Goal: Transaction & Acquisition: Obtain resource

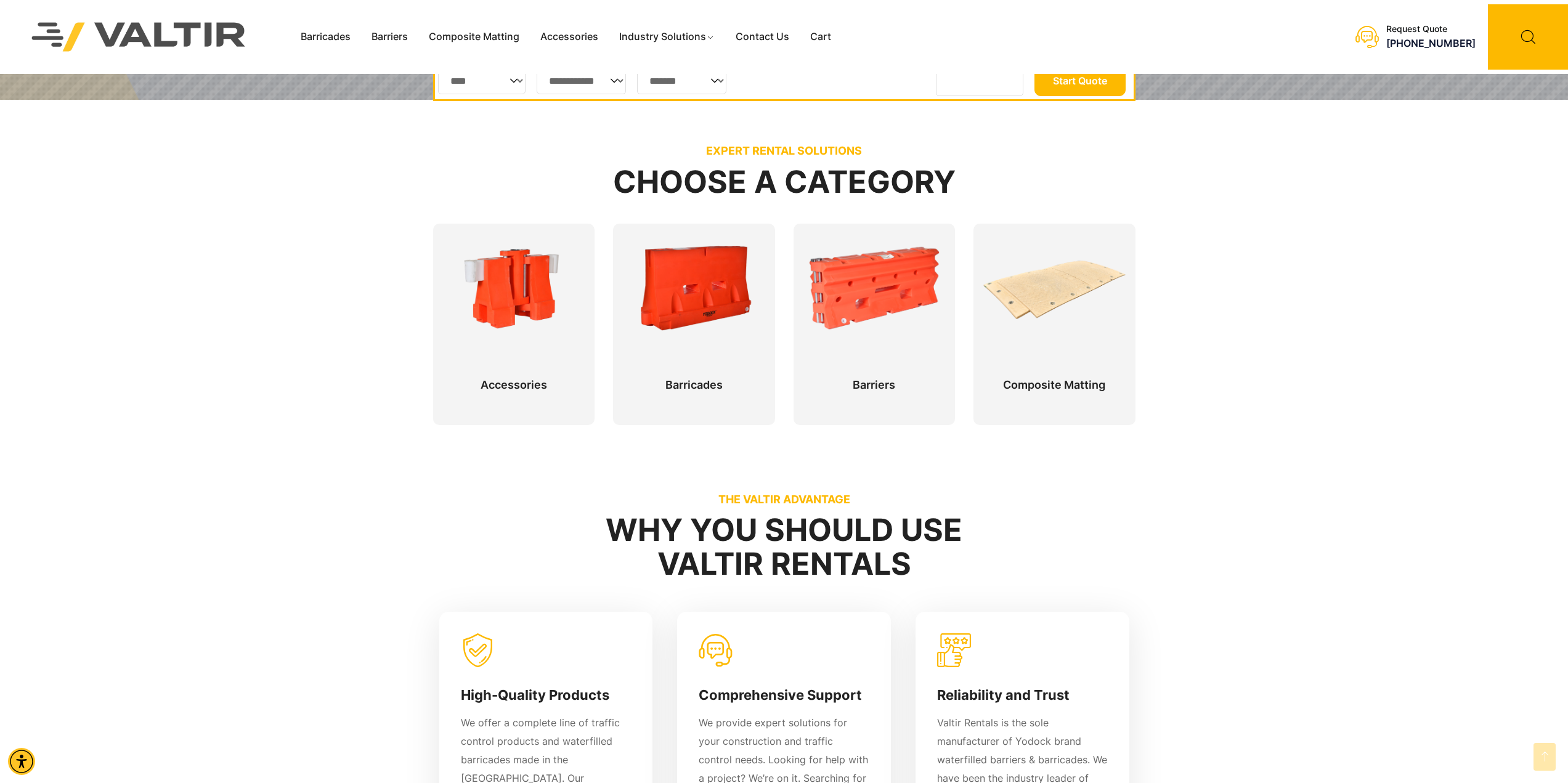
scroll to position [493, 0]
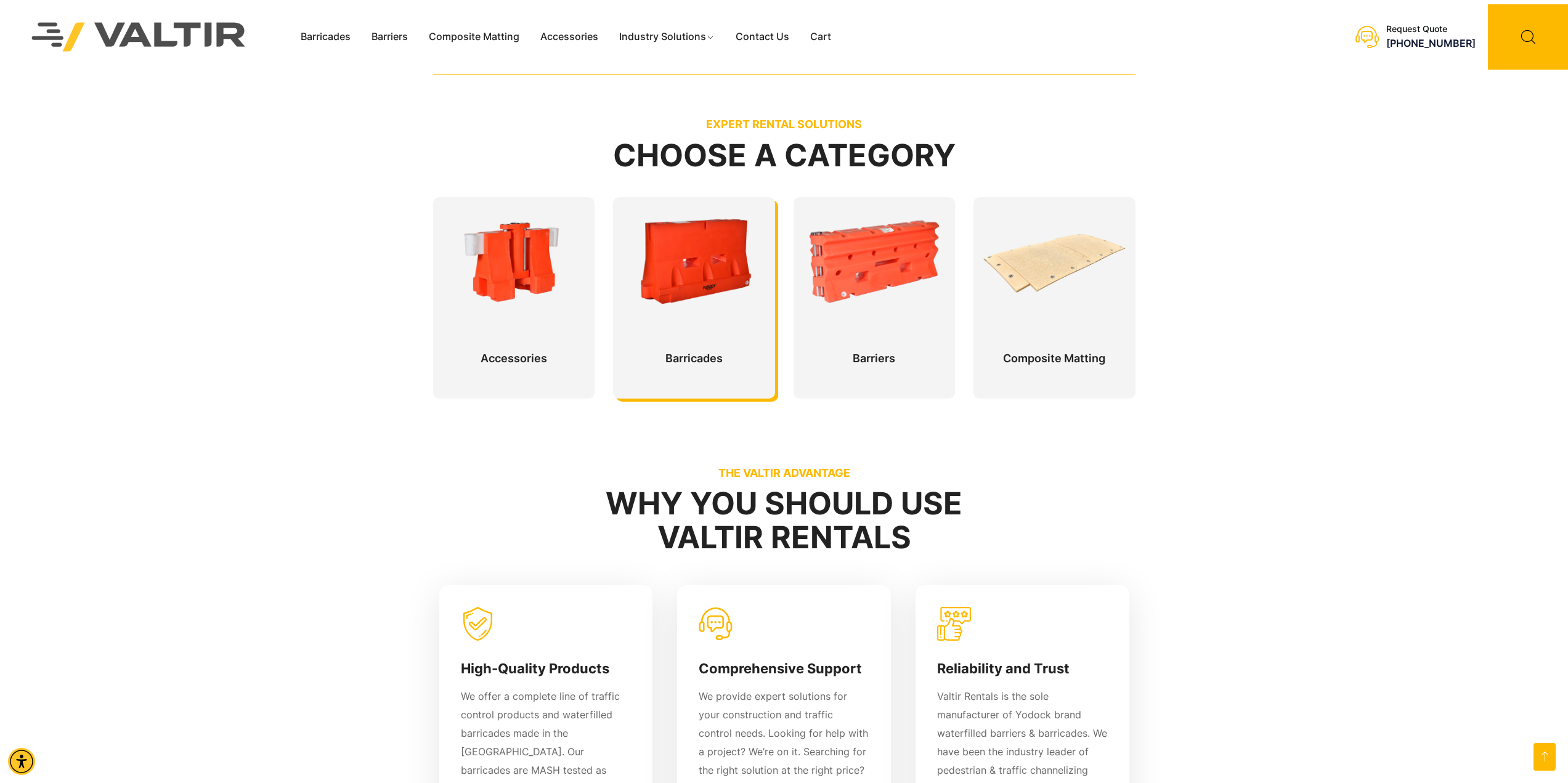
click at [650, 237] on div at bounding box center [694, 298] width 162 height 202
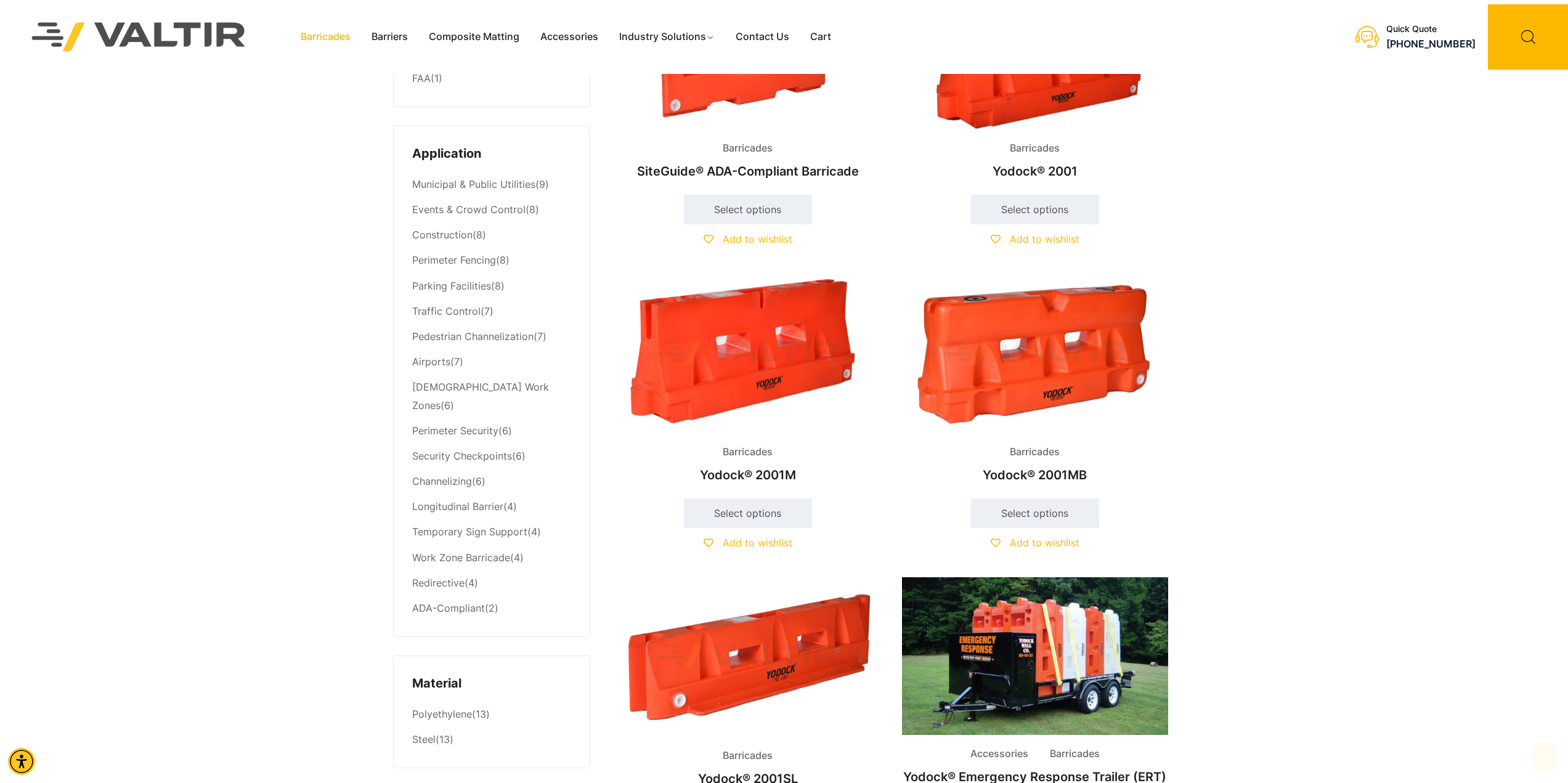
scroll to position [493, 0]
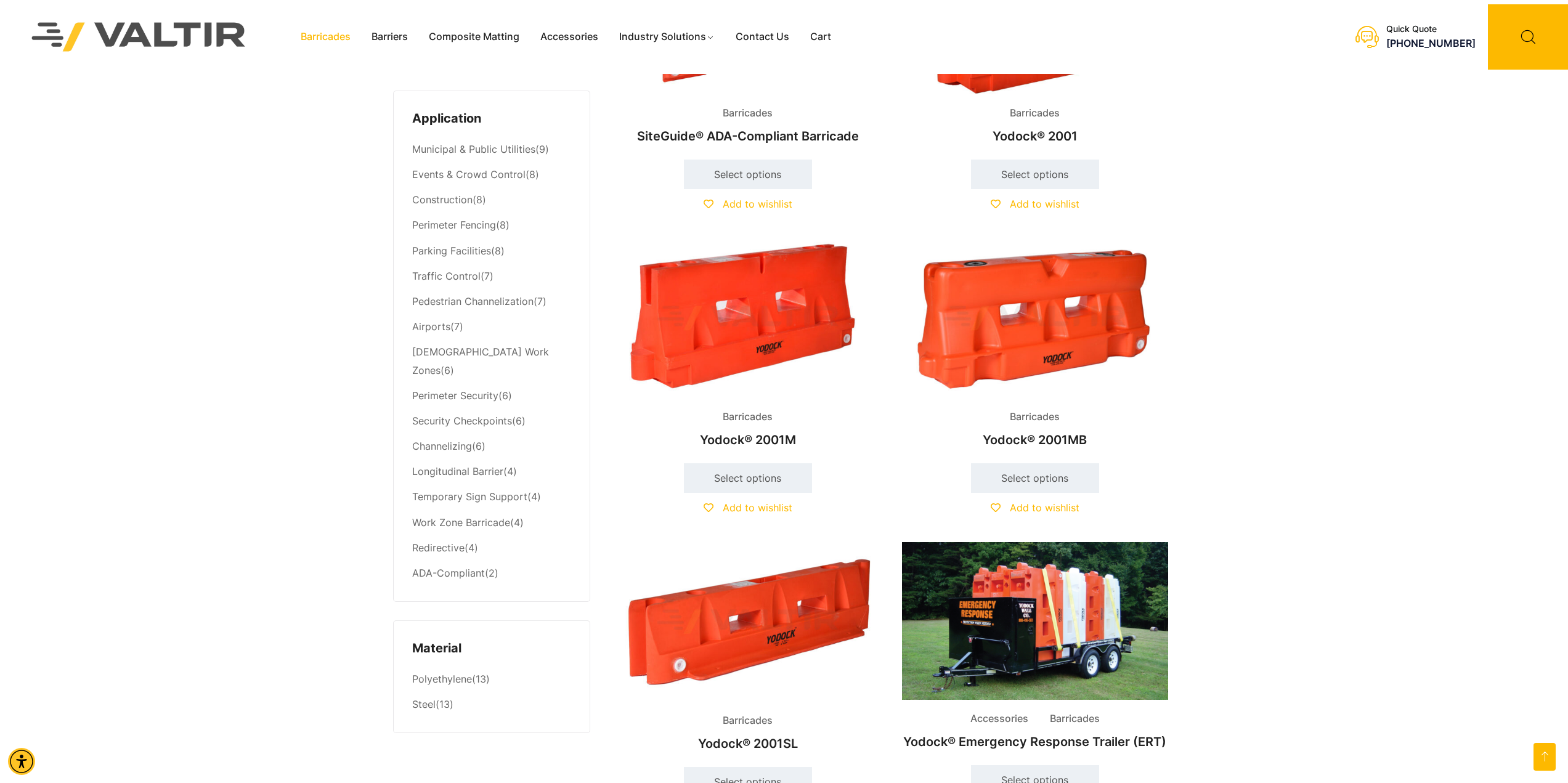
click at [1029, 351] on img at bounding box center [1035, 318] width 266 height 159
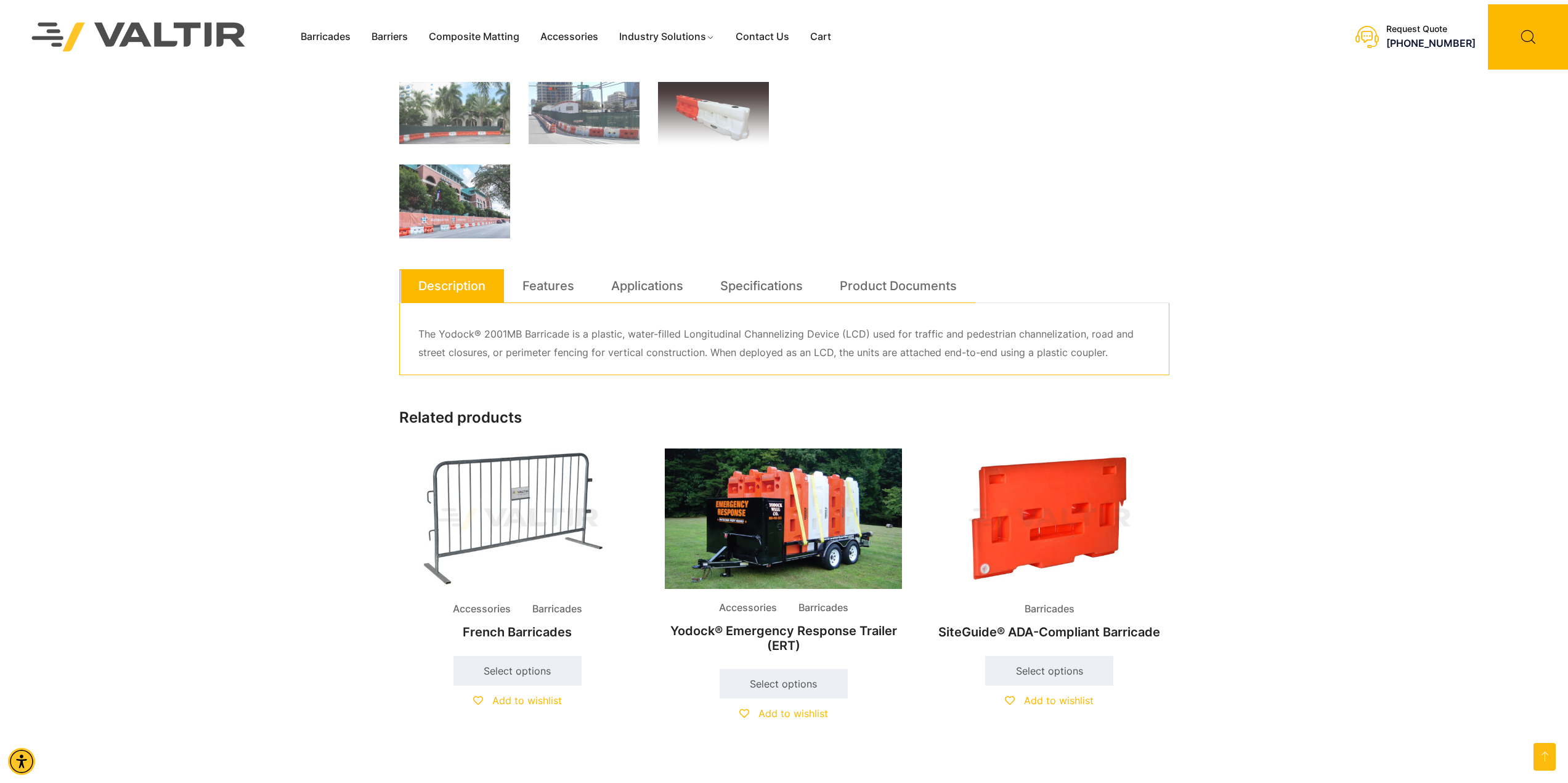
scroll to position [493, 0]
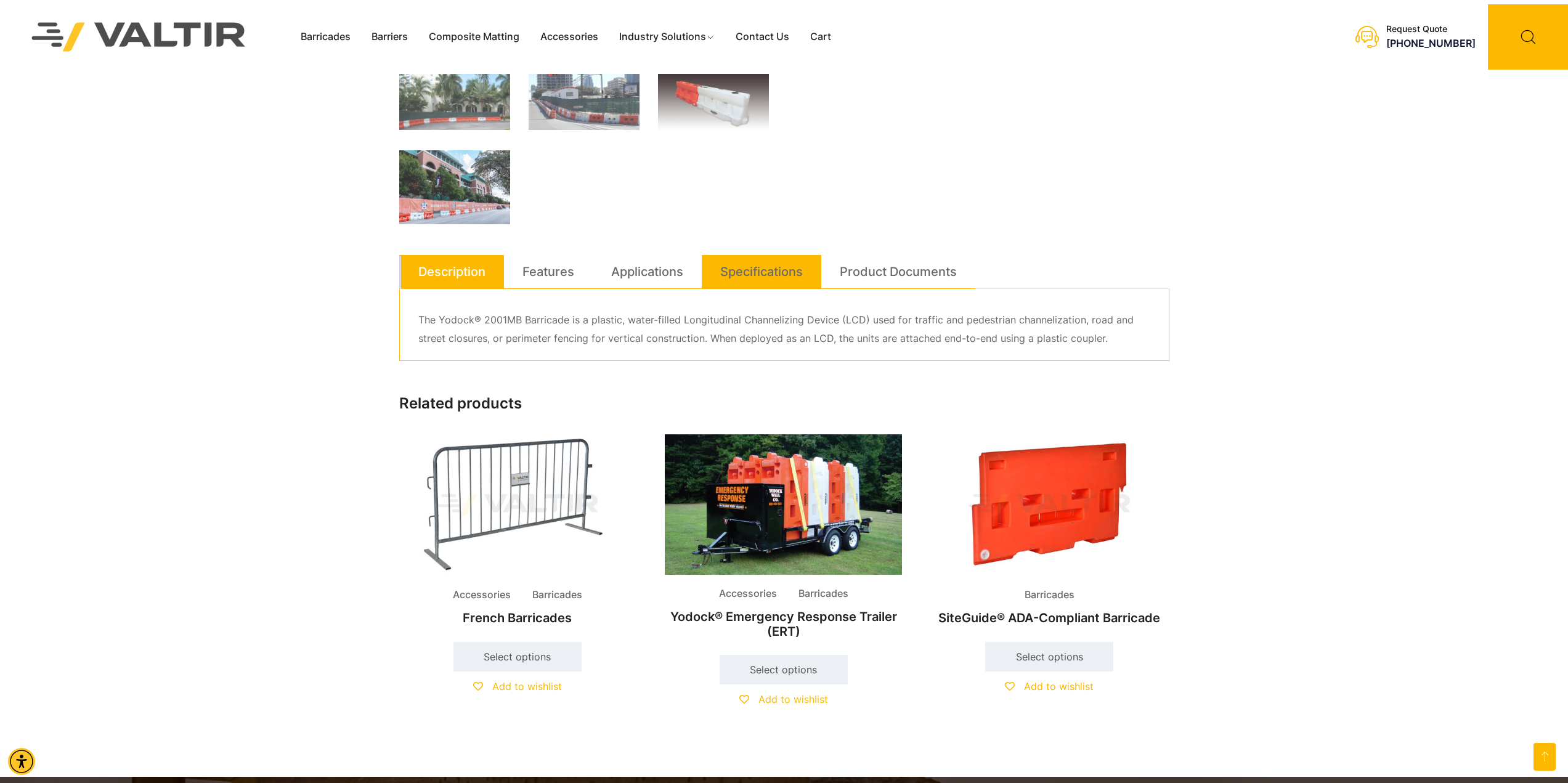
click at [772, 277] on link "Specifications" at bounding box center [762, 271] width 82 height 33
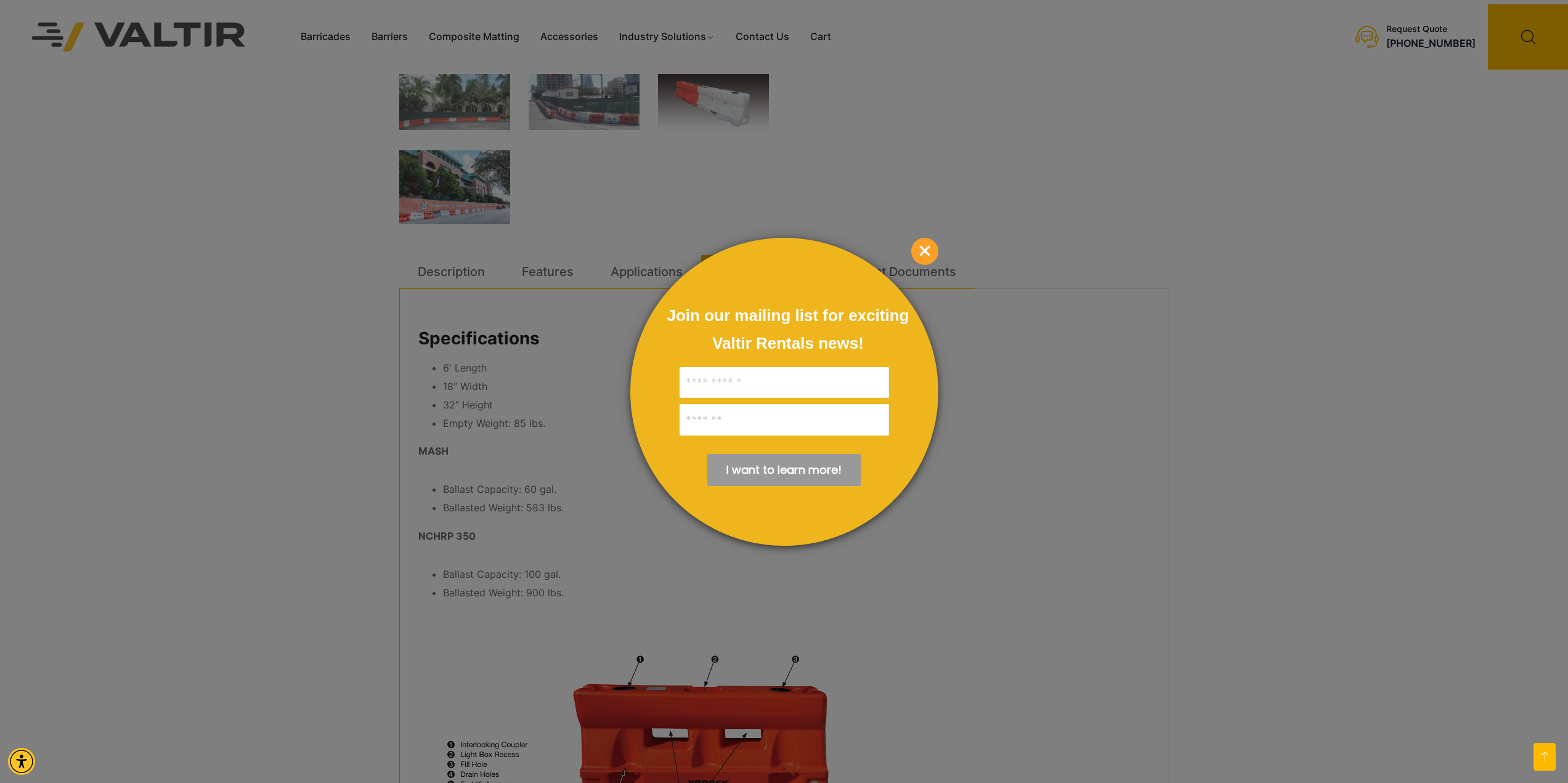
click at [920, 251] on span "×" at bounding box center [925, 251] width 27 height 27
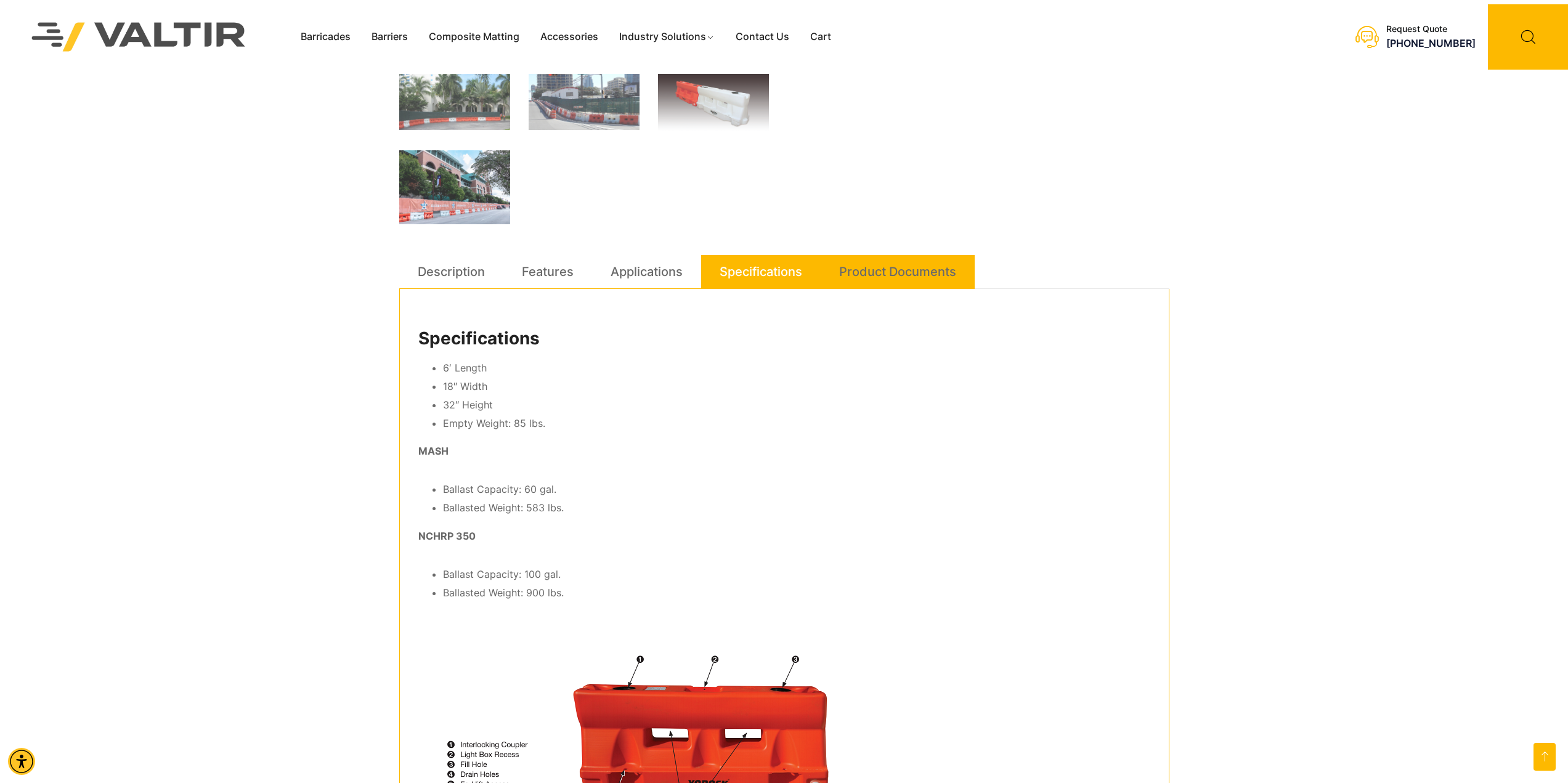
click at [895, 268] on link "Product Documents" at bounding box center [898, 271] width 117 height 33
